Goal: Task Accomplishment & Management: Complete application form

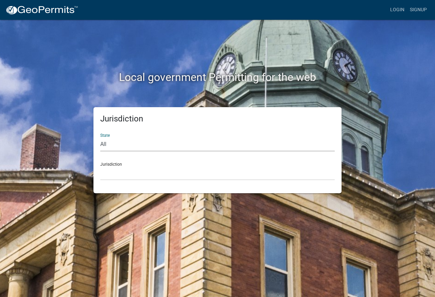
click at [139, 145] on select "All [US_STATE] [US_STATE] [US_STATE] [US_STATE] [US_STATE] [US_STATE] [US_STATE…" at bounding box center [217, 144] width 235 height 14
select select "[US_STATE]"
click at [100, 137] on select "All [US_STATE] [US_STATE] [US_STATE] [US_STATE] [US_STATE] [US_STATE] [US_STATE…" at bounding box center [217, 144] width 235 height 14
click at [128, 173] on select "City of [GEOGRAPHIC_DATA], [US_STATE] City of [GEOGRAPHIC_DATA], [US_STATE] Cit…" at bounding box center [217, 173] width 235 height 14
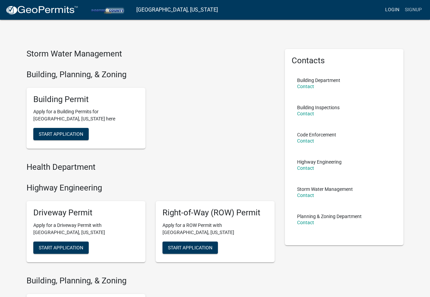
click at [386, 10] on link "Login" at bounding box center [393, 9] width 20 height 13
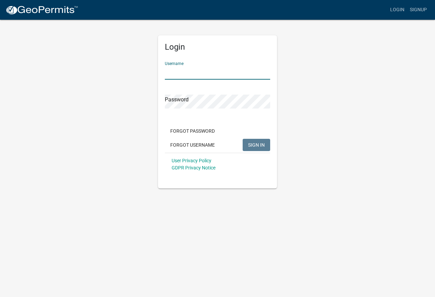
click at [181, 69] on input "Username" at bounding box center [217, 73] width 105 height 14
click at [199, 144] on div "Forgot Password Forgot Username SIGN IN" at bounding box center [217, 139] width 105 height 28
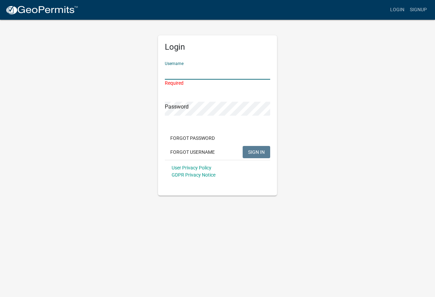
click at [188, 71] on input "Username" at bounding box center [217, 73] width 105 height 14
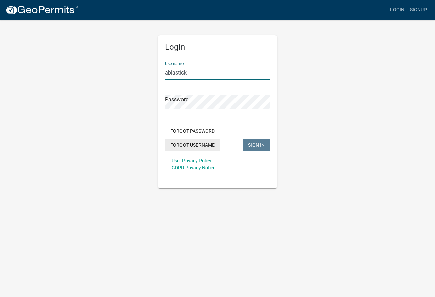
type input "ablastick"
click at [189, 146] on button "Forgot Username" at bounding box center [192, 145] width 55 height 12
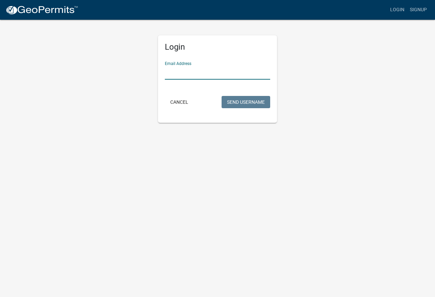
click at [204, 73] on input "Email Address" at bounding box center [217, 73] width 105 height 14
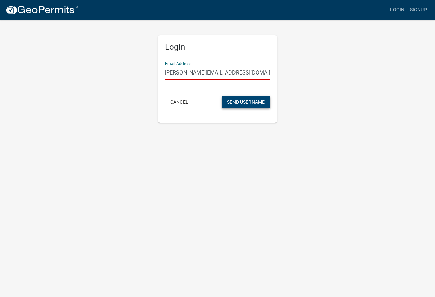
type input "[PERSON_NAME][EMAIL_ADDRESS][DOMAIN_NAME]"
click at [242, 99] on button "Send Username" at bounding box center [246, 102] width 49 height 12
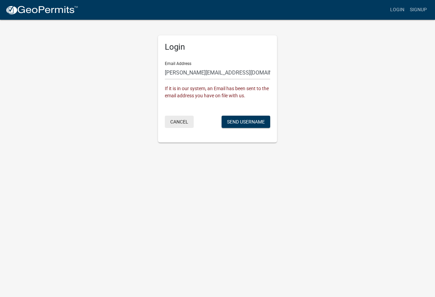
click at [184, 123] on button "Cancel" at bounding box center [179, 122] width 29 height 12
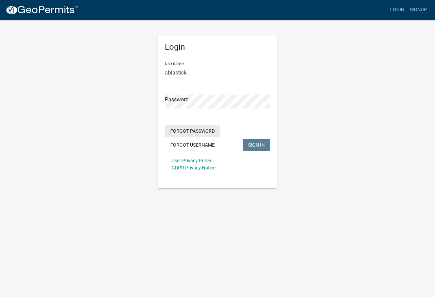
click at [199, 129] on button "Forgot Password" at bounding box center [192, 131] width 55 height 12
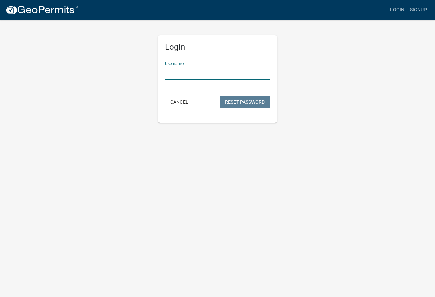
click at [192, 74] on input "Username" at bounding box center [217, 73] width 105 height 14
type input "ablastick"
click at [227, 99] on button "Reset Password" at bounding box center [245, 102] width 51 height 12
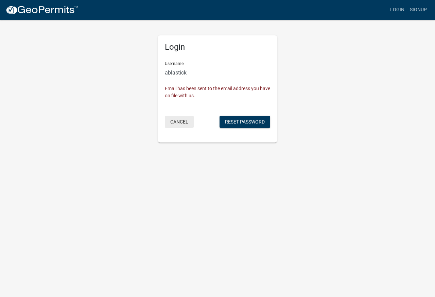
click at [179, 121] on button "Cancel" at bounding box center [179, 122] width 29 height 12
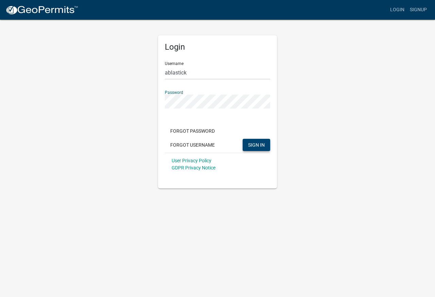
click at [268, 145] on button "SIGN IN" at bounding box center [257, 145] width 28 height 12
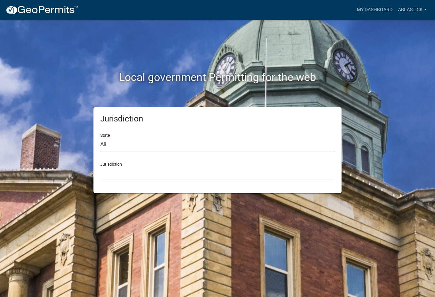
click at [176, 147] on select "All [US_STATE] [US_STATE] [US_STATE] [US_STATE] [US_STATE] [US_STATE] [US_STATE…" at bounding box center [217, 144] width 235 height 14
select select "[US_STATE]"
click at [100, 137] on select "All [US_STATE] [US_STATE] [US_STATE] [US_STATE] [US_STATE] [US_STATE] [US_STATE…" at bounding box center [217, 144] width 235 height 14
click at [134, 170] on select "City of [GEOGRAPHIC_DATA], [US_STATE] City of [GEOGRAPHIC_DATA], [US_STATE] Cit…" at bounding box center [217, 173] width 235 height 14
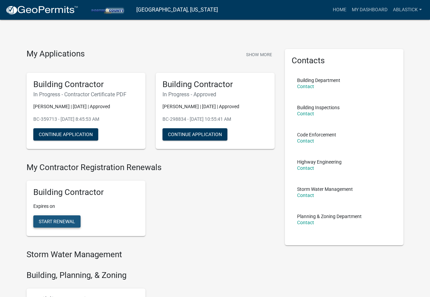
click at [63, 219] on span "Start Renewal" at bounding box center [57, 221] width 36 height 5
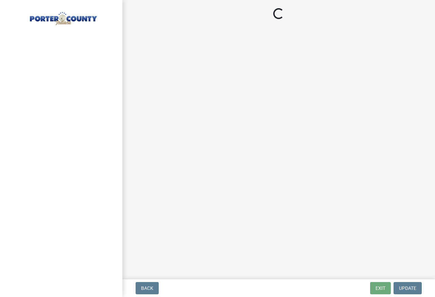
select select "IN"
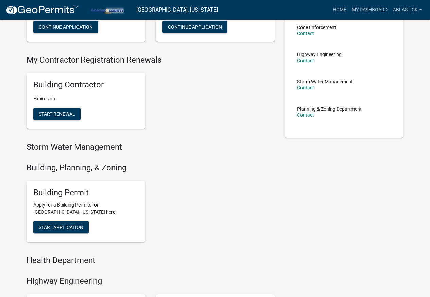
scroll to position [90, 0]
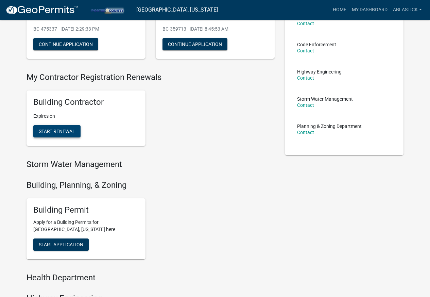
click at [49, 129] on span "Start Renewal" at bounding box center [57, 131] width 36 height 5
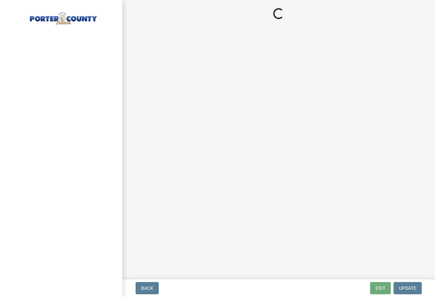
select select "IN"
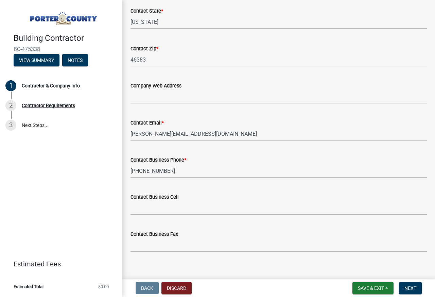
scroll to position [316, 0]
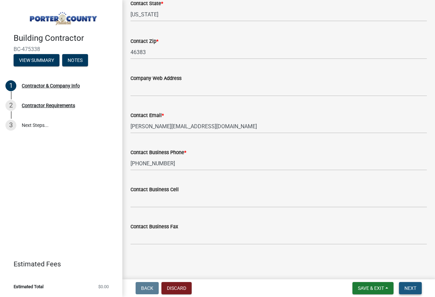
click at [415, 288] on span "Next" at bounding box center [411, 287] width 12 height 5
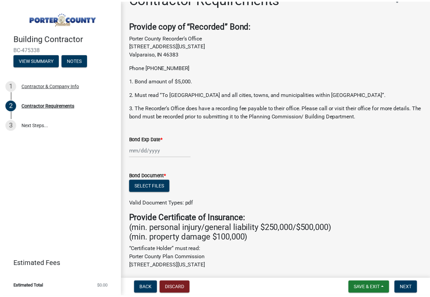
scroll to position [0, 0]
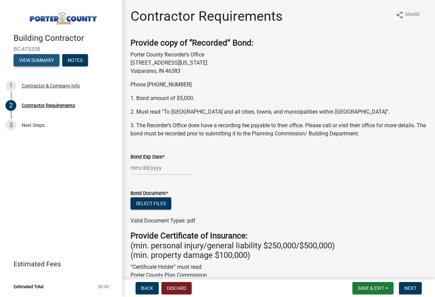
click at [51, 61] on button "View Summary" at bounding box center [37, 60] width 46 height 12
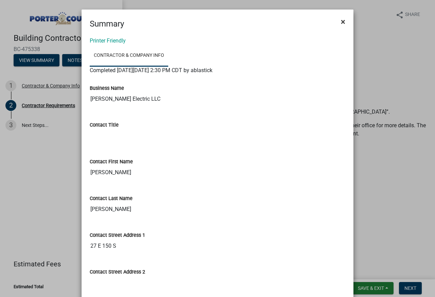
click at [343, 23] on span "×" at bounding box center [343, 22] width 4 height 10
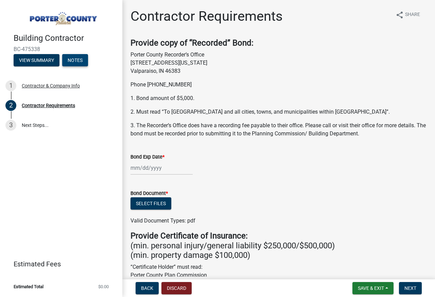
click at [68, 57] on button "Notes" at bounding box center [75, 60] width 26 height 12
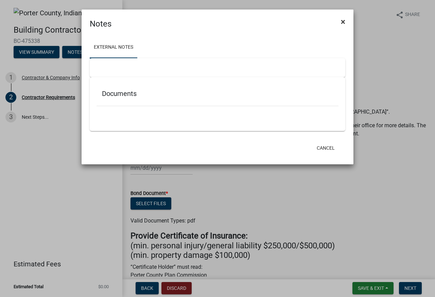
click at [344, 23] on span "×" at bounding box center [343, 22] width 4 height 10
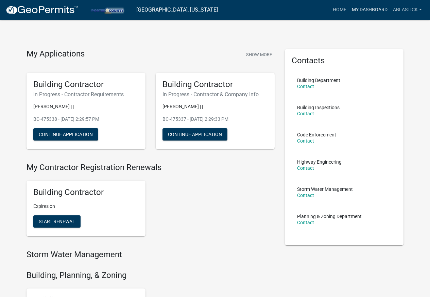
click at [376, 9] on link "My Dashboard" at bounding box center [369, 9] width 41 height 13
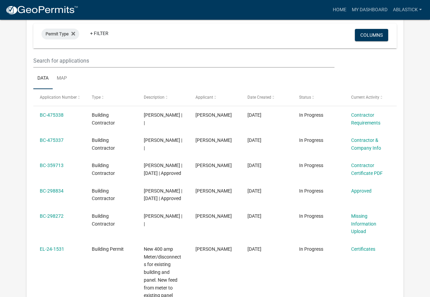
scroll to position [64, 0]
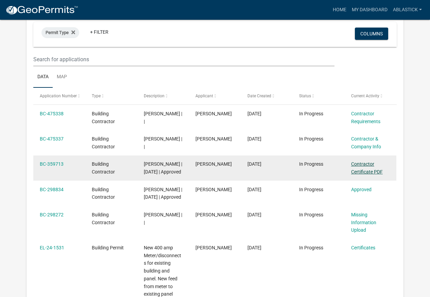
click at [372, 173] on link "Contractor Certificate PDF" at bounding box center [367, 167] width 32 height 13
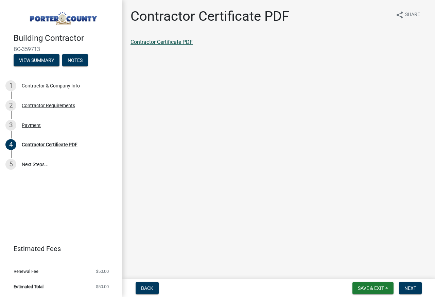
click at [170, 40] on link "Contractor Certificate PDF" at bounding box center [162, 42] width 62 height 6
